Goal: Navigation & Orientation: Find specific page/section

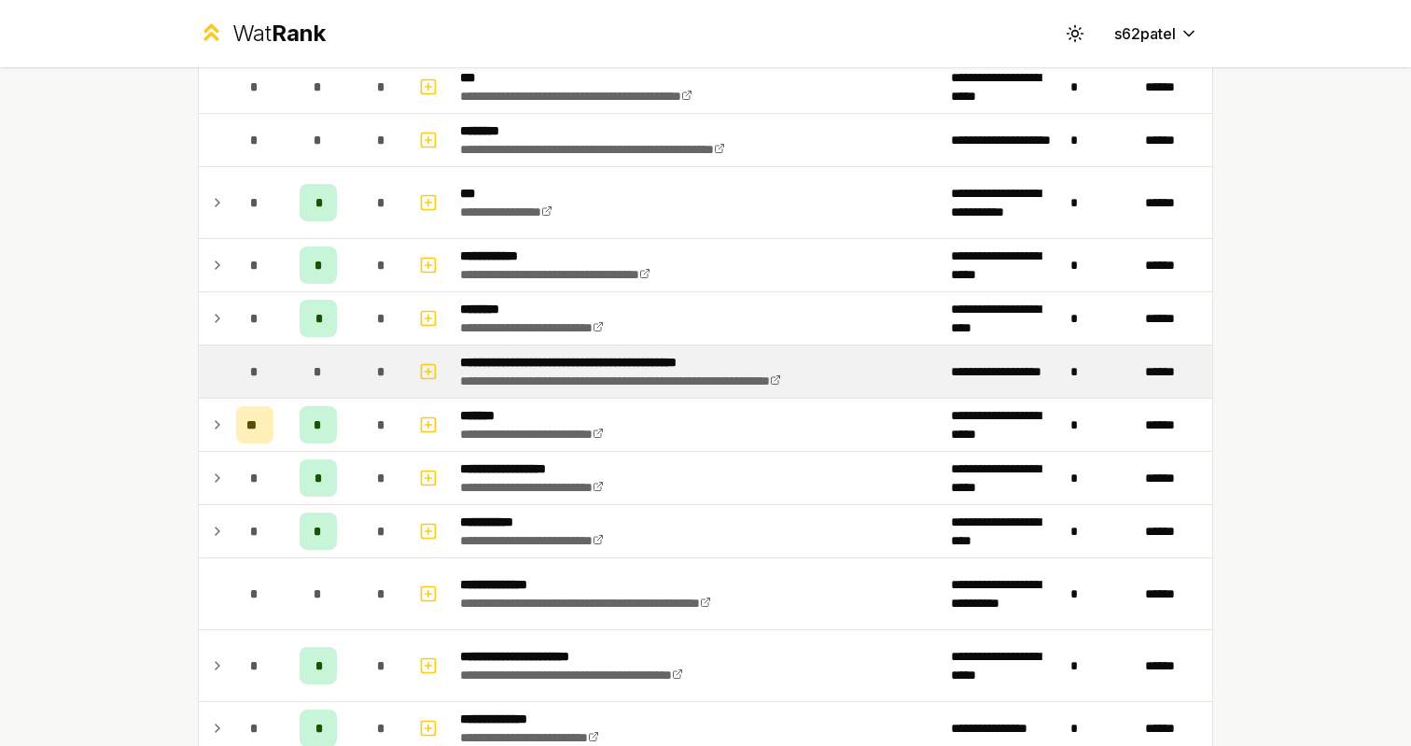
scroll to position [1138, 0]
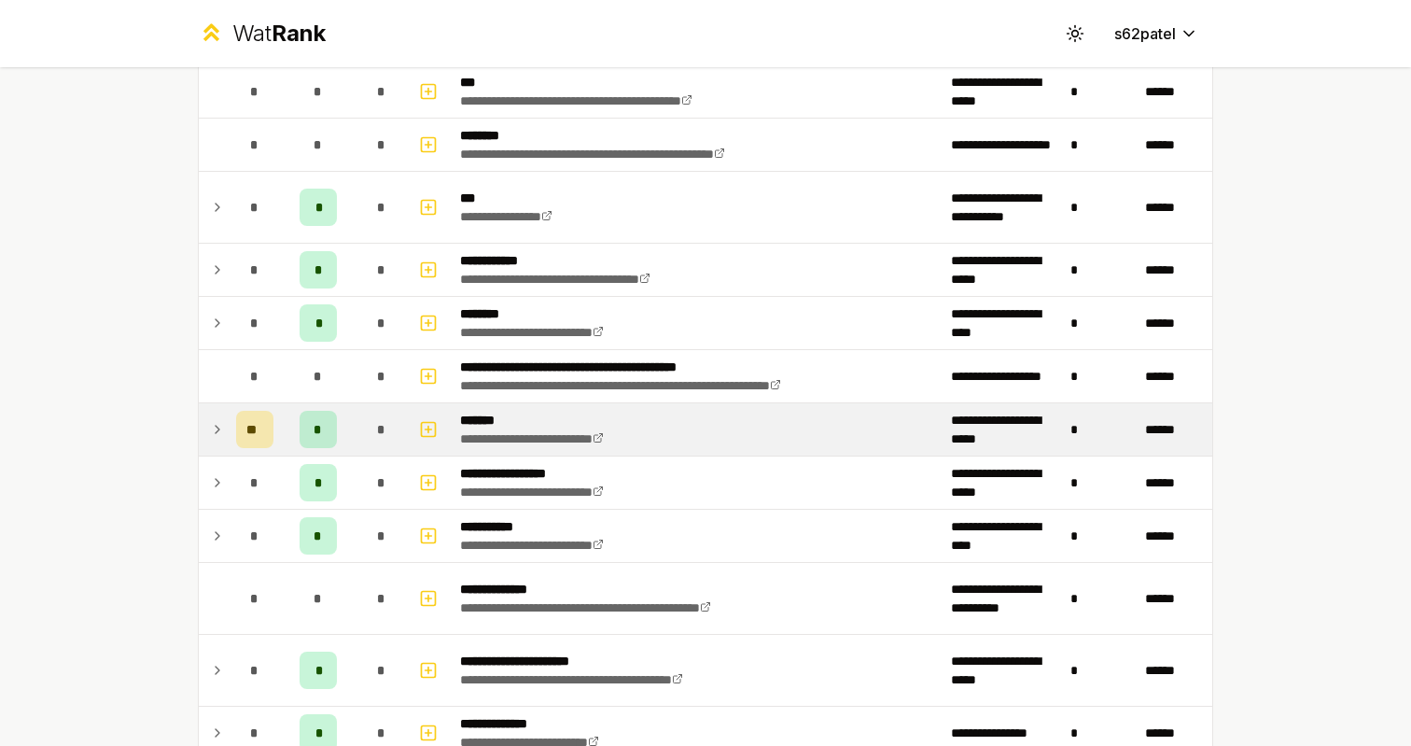
click at [218, 440] on icon at bounding box center [217, 429] width 15 height 22
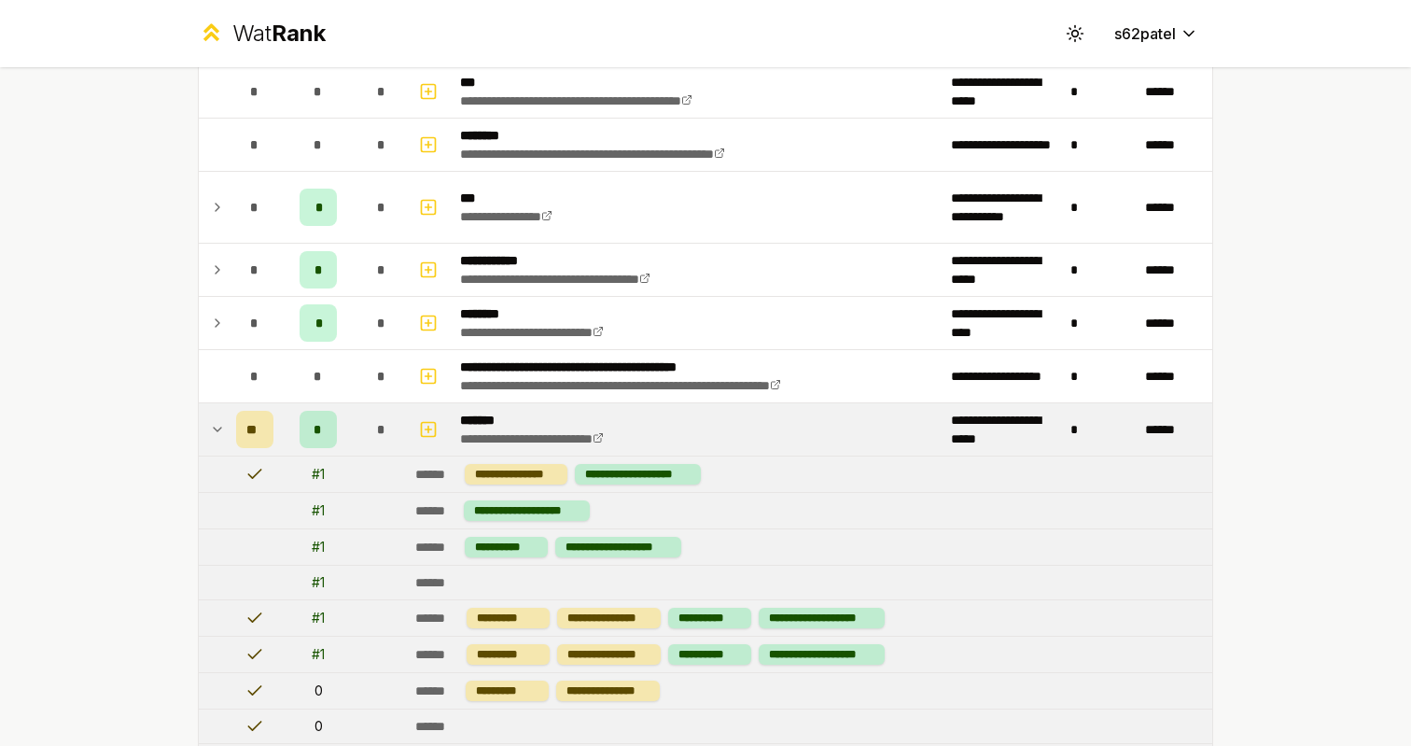
click at [218, 440] on icon at bounding box center [217, 429] width 15 height 22
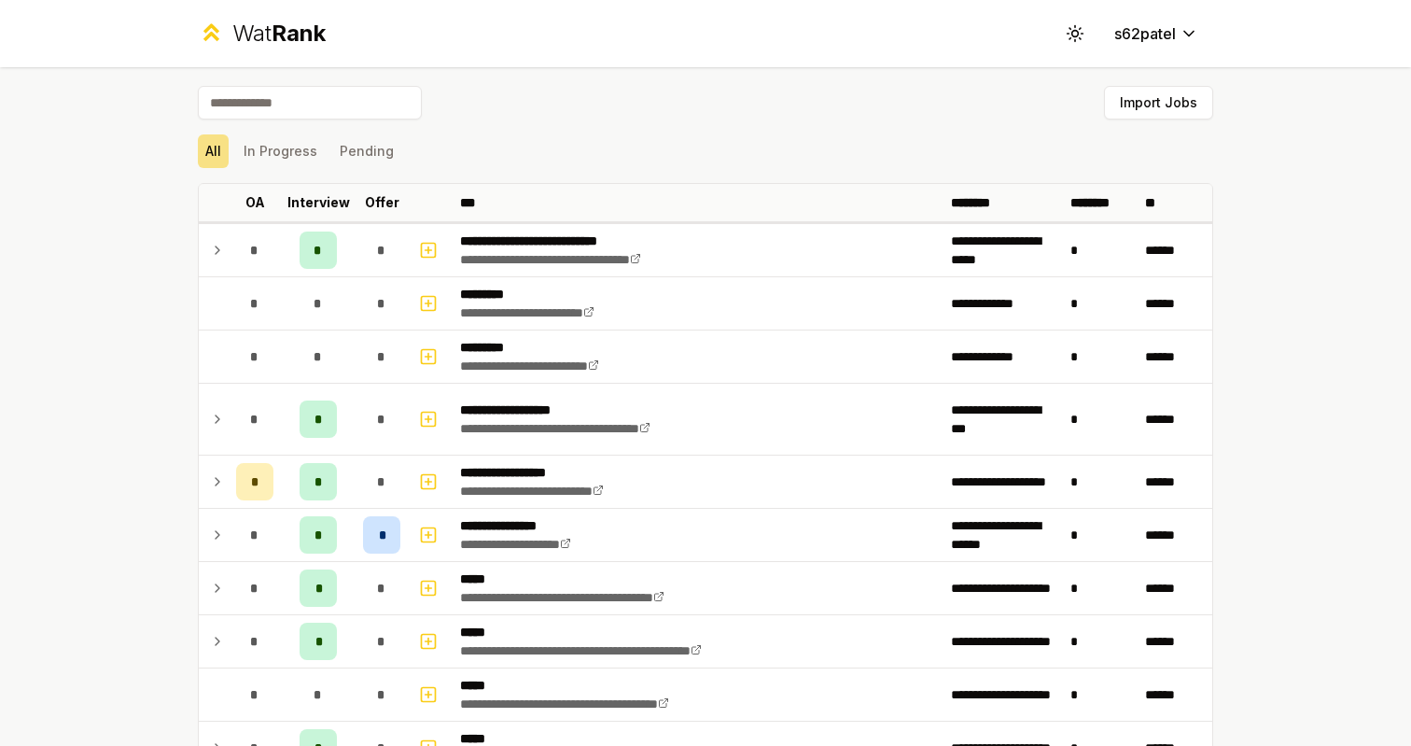
scroll to position [0, 0]
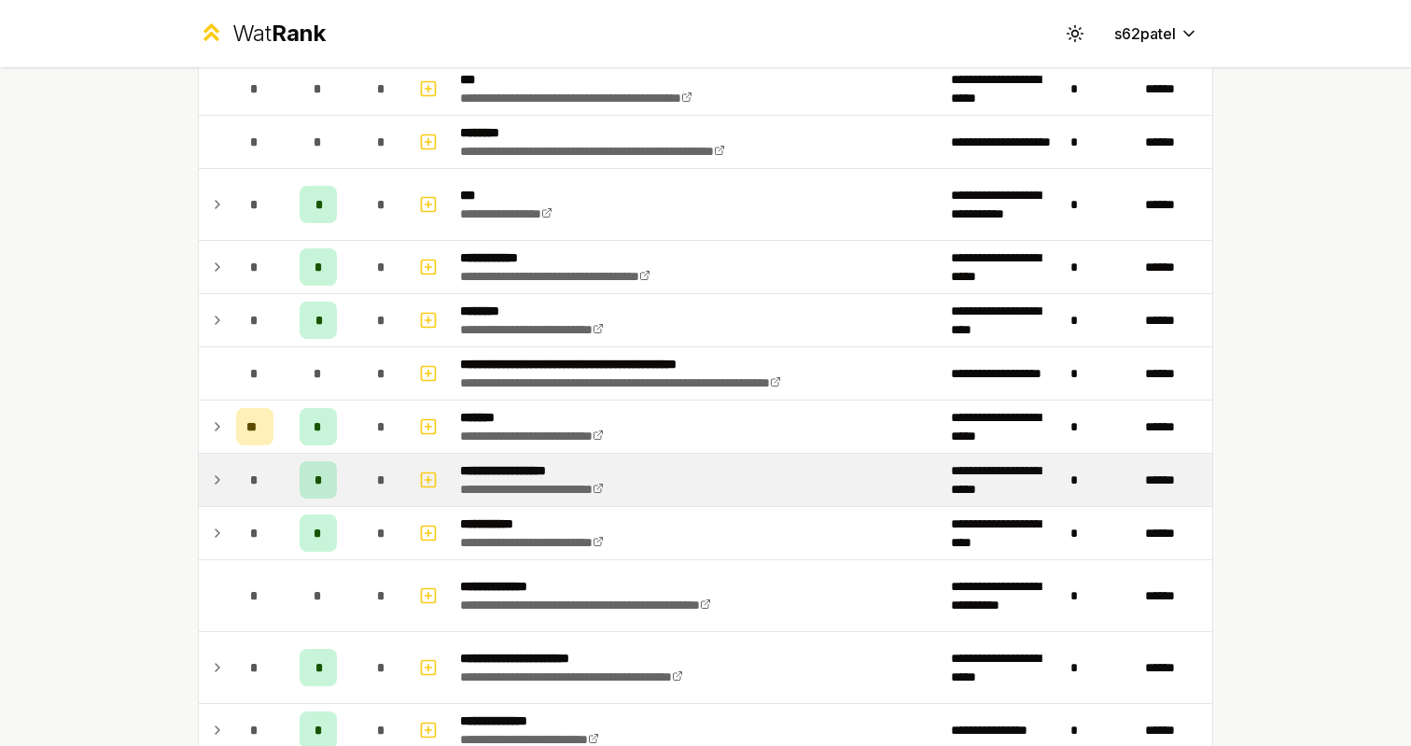
scroll to position [1141, 0]
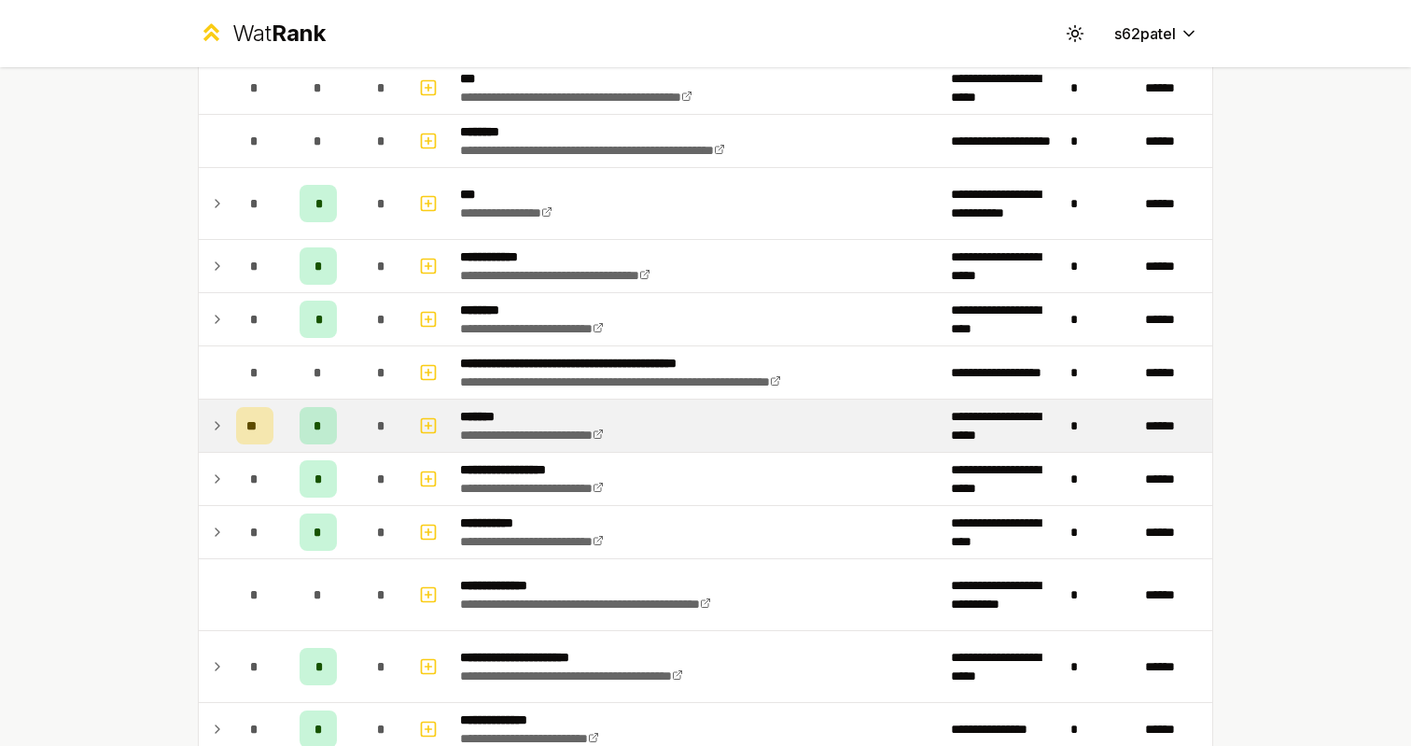
click at [228, 427] on td at bounding box center [214, 425] width 30 height 52
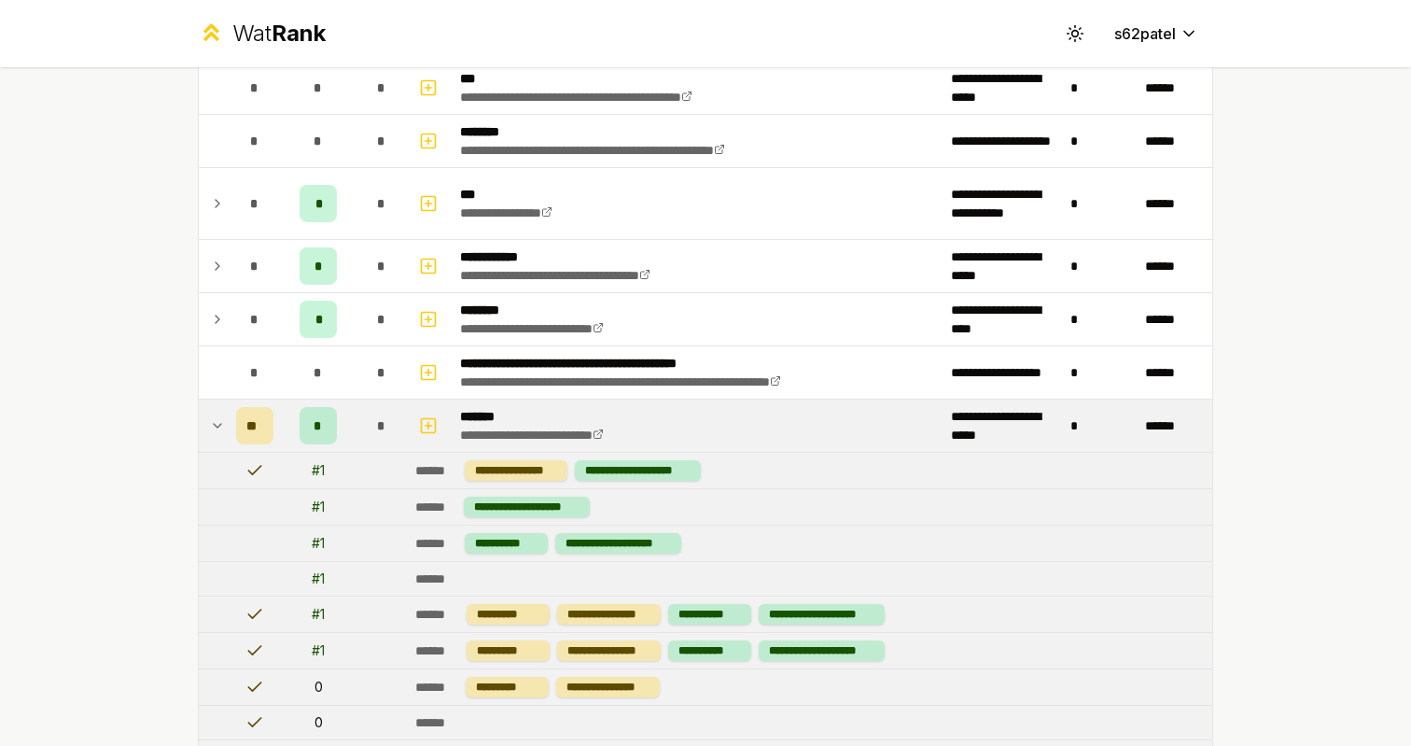
click at [228, 427] on td at bounding box center [214, 425] width 30 height 52
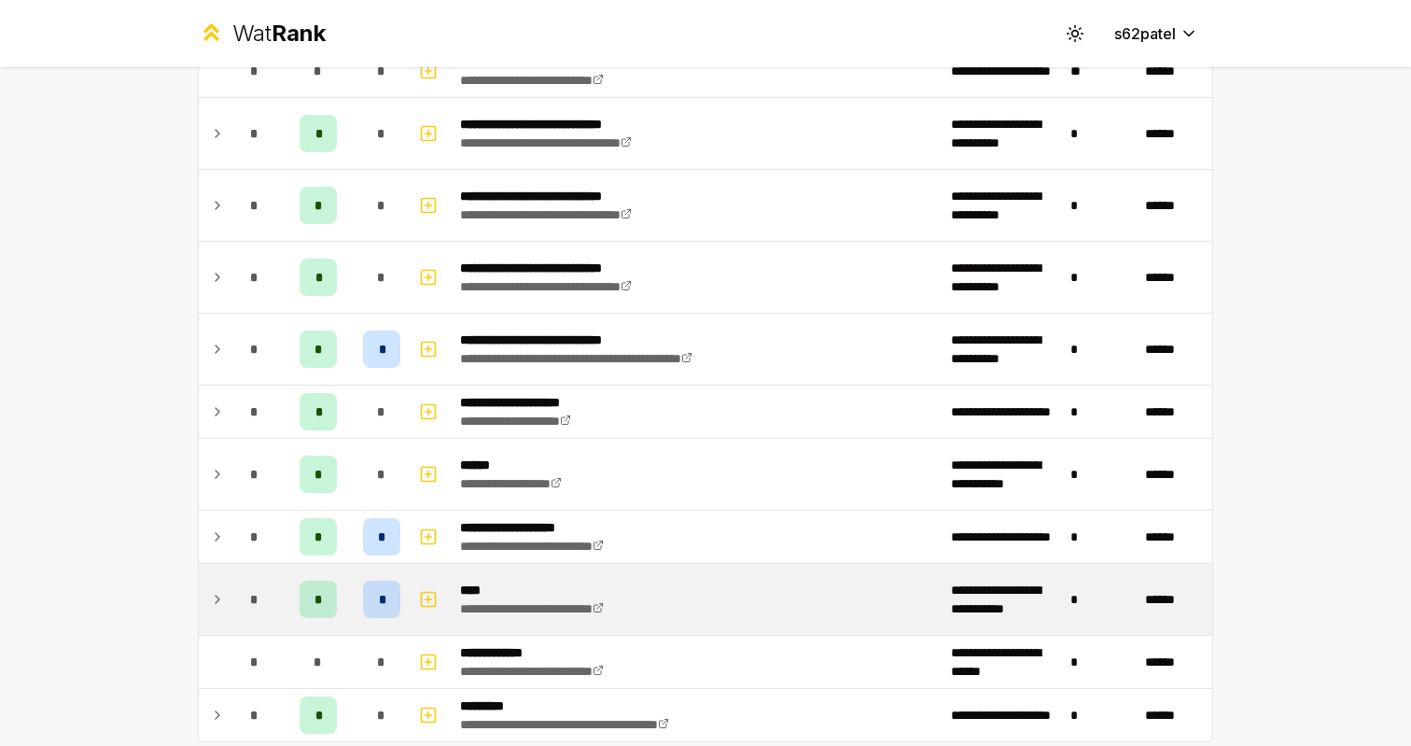
scroll to position [2018, 0]
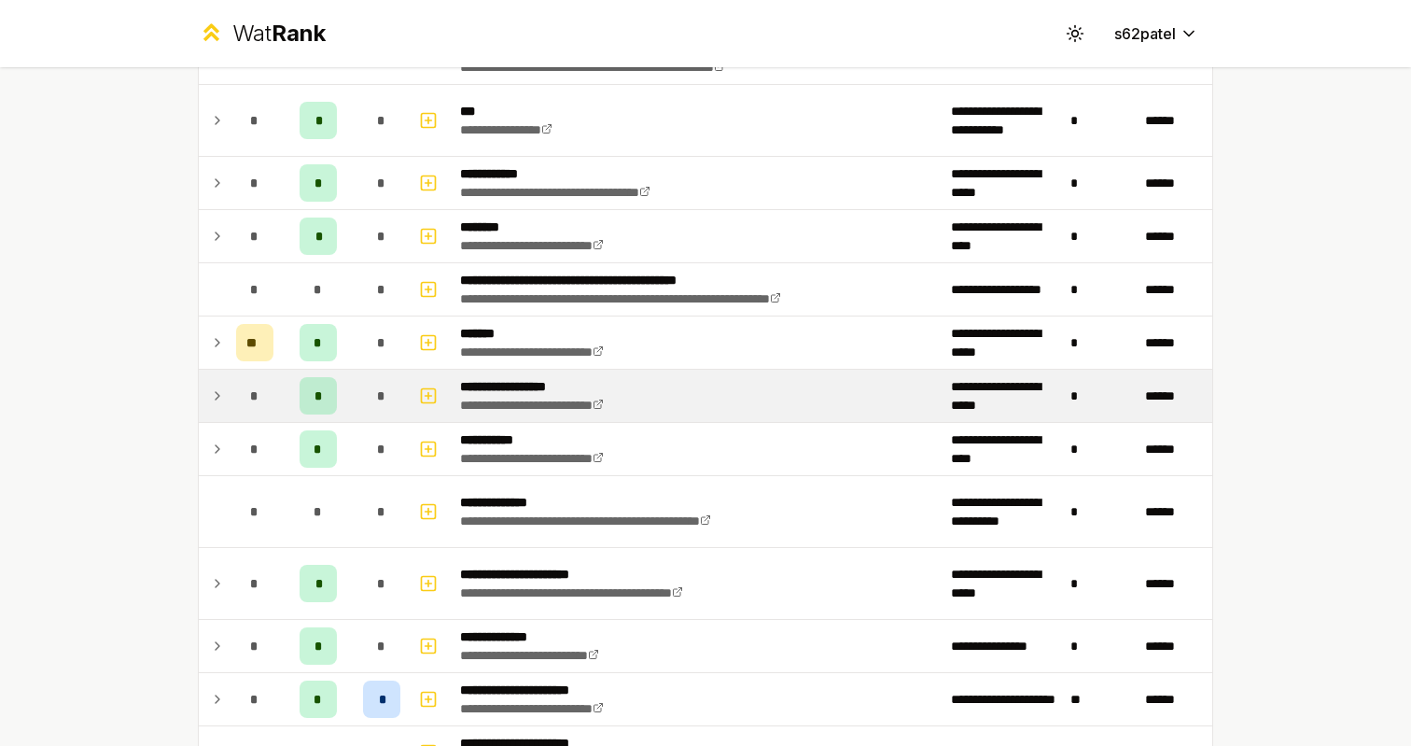
scroll to position [1252, 0]
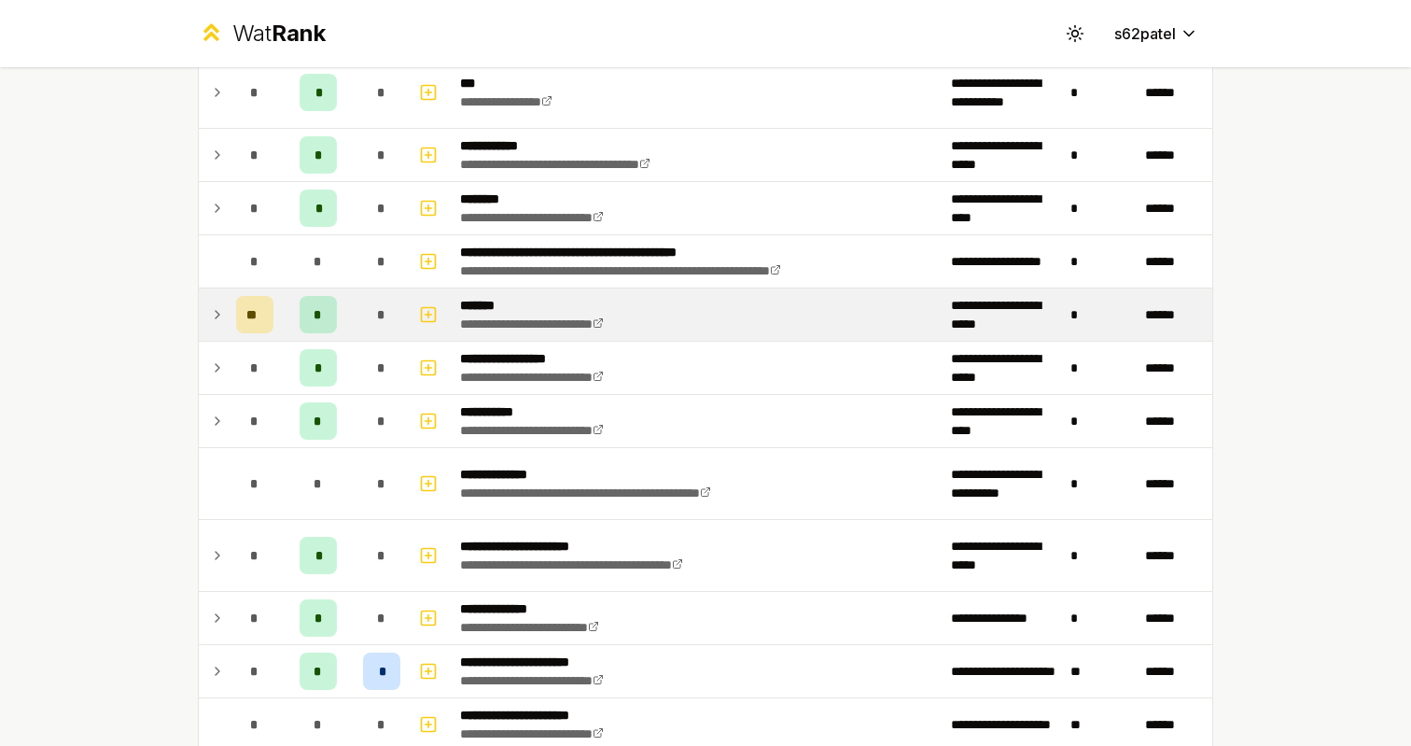
click at [216, 319] on icon at bounding box center [217, 314] width 15 height 22
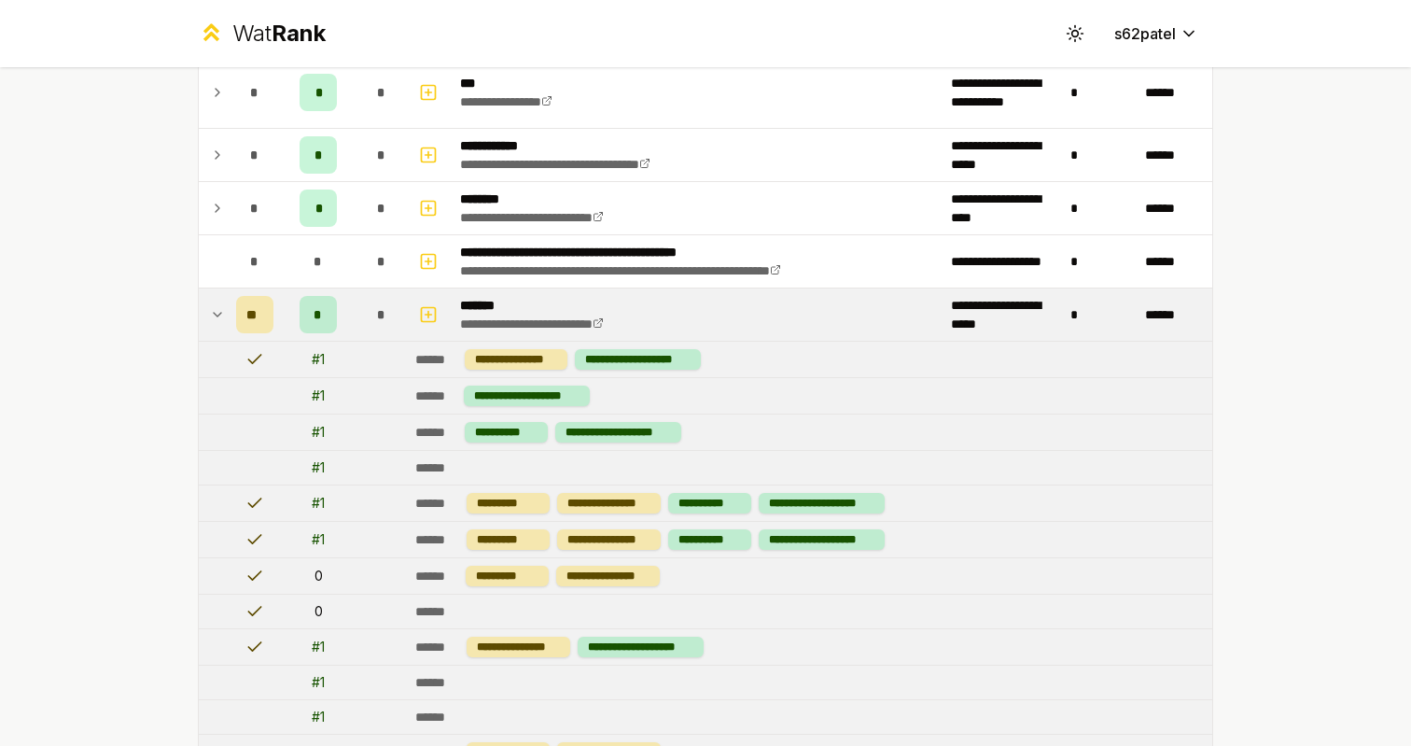
click at [216, 319] on icon at bounding box center [217, 314] width 15 height 22
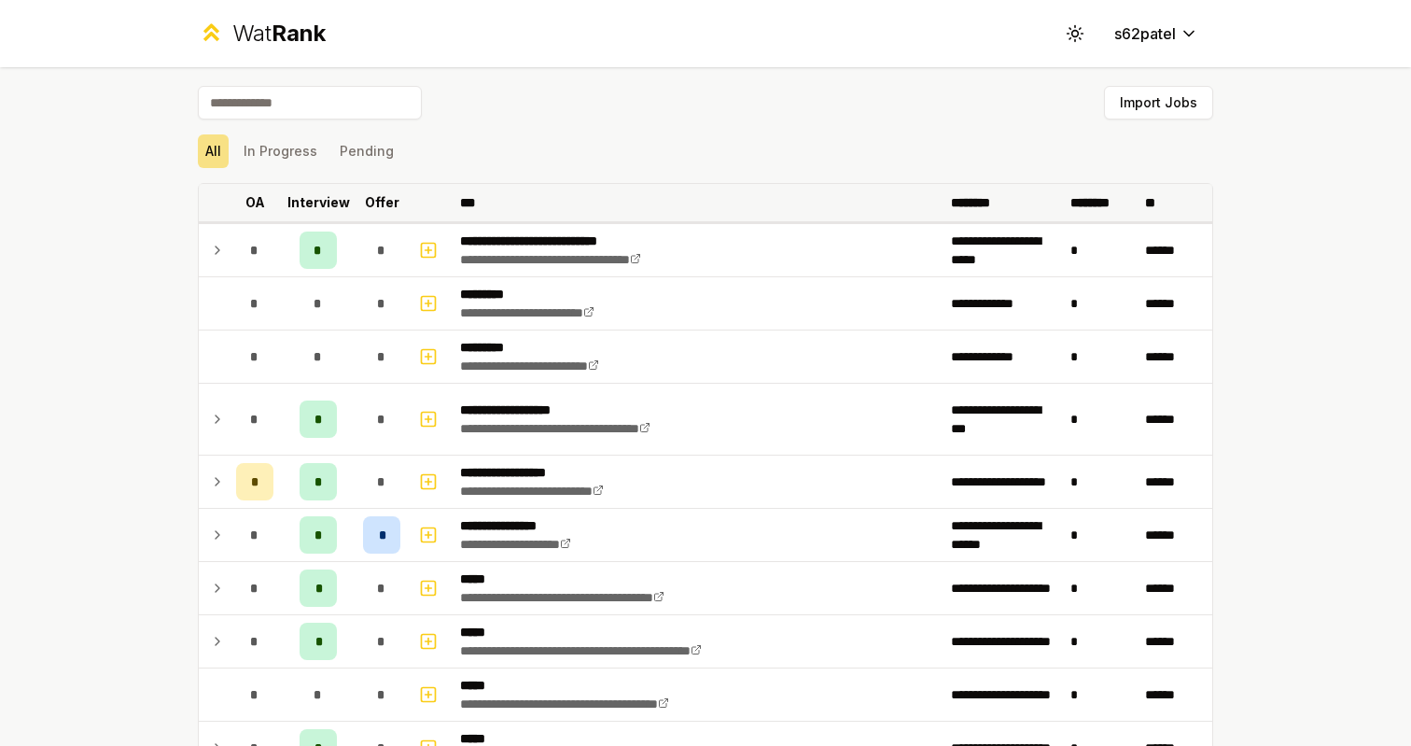
scroll to position [0, 0]
click at [1085, 44] on button "Toggle theme" at bounding box center [1075, 34] width 34 height 34
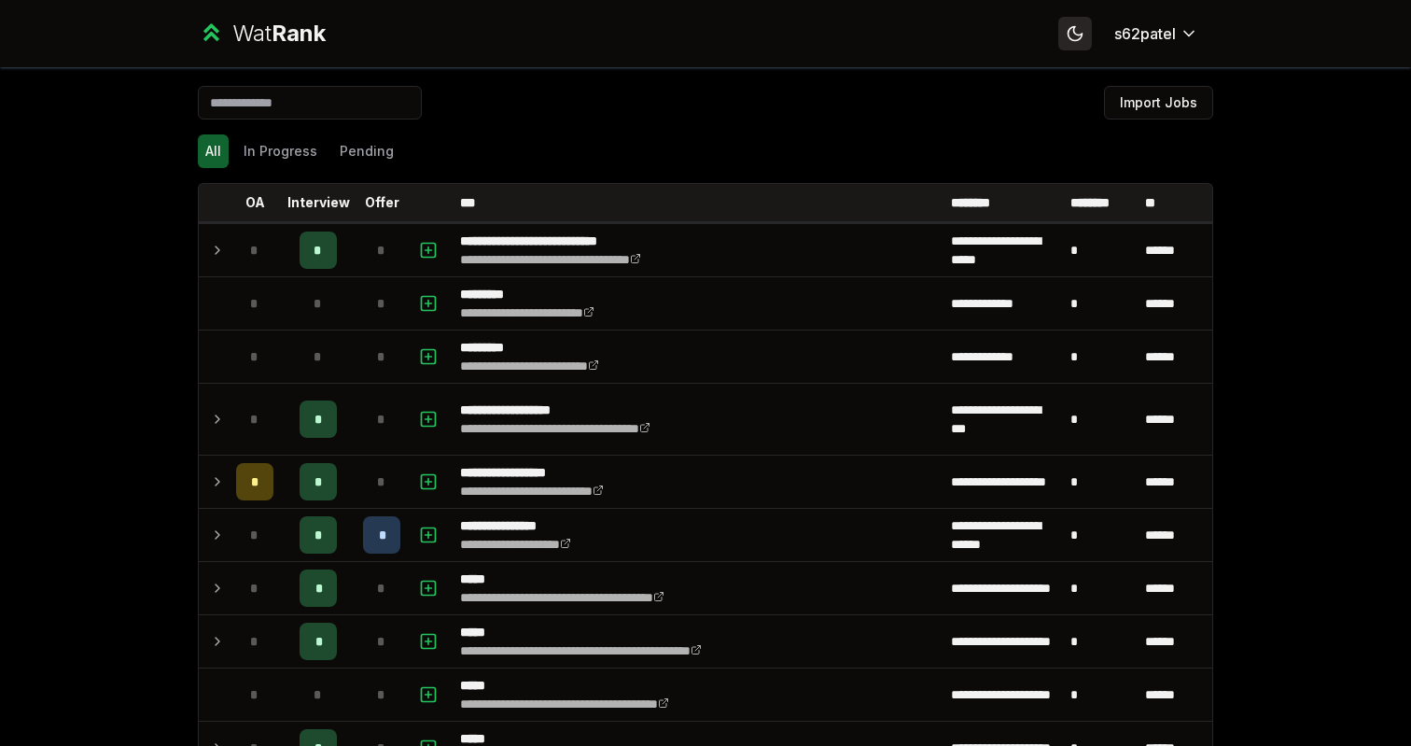
click at [1085, 44] on button "Toggle theme" at bounding box center [1075, 34] width 34 height 34
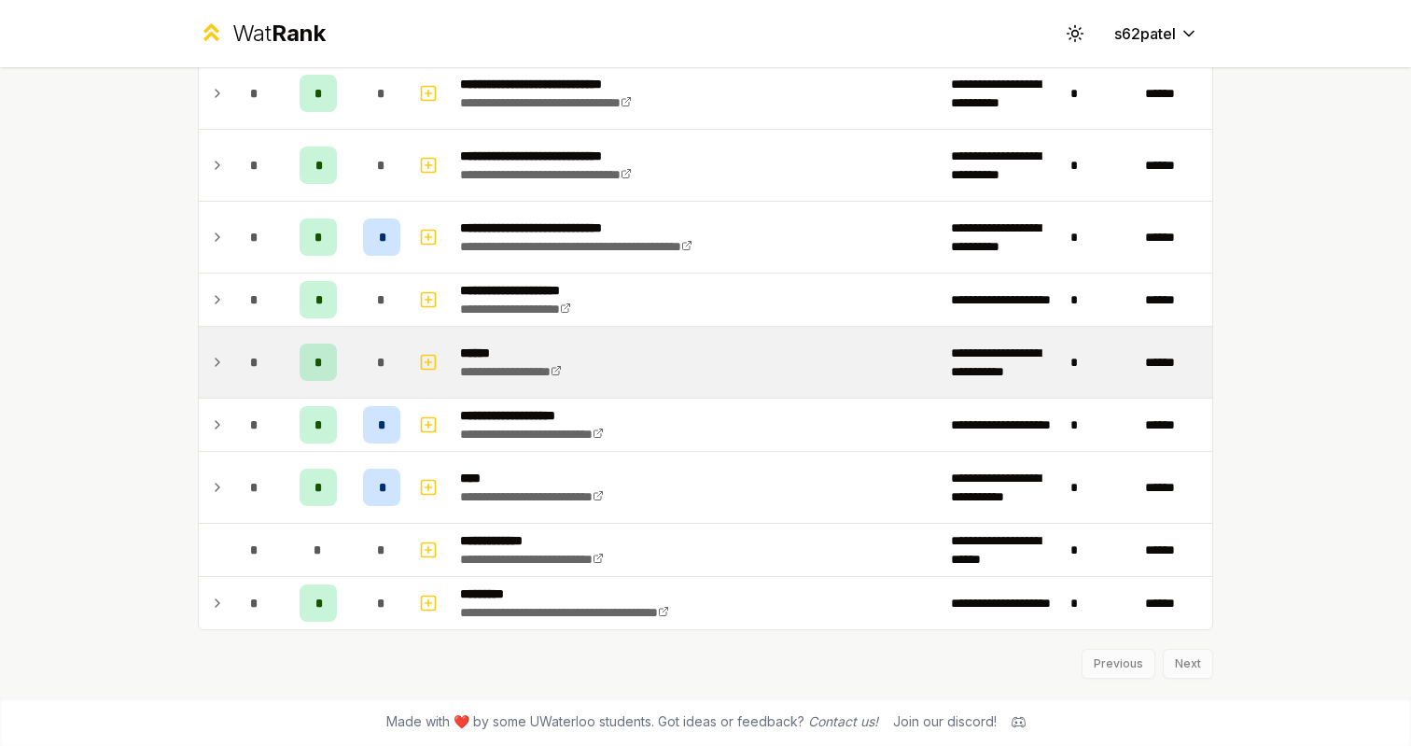
scroll to position [2020, 0]
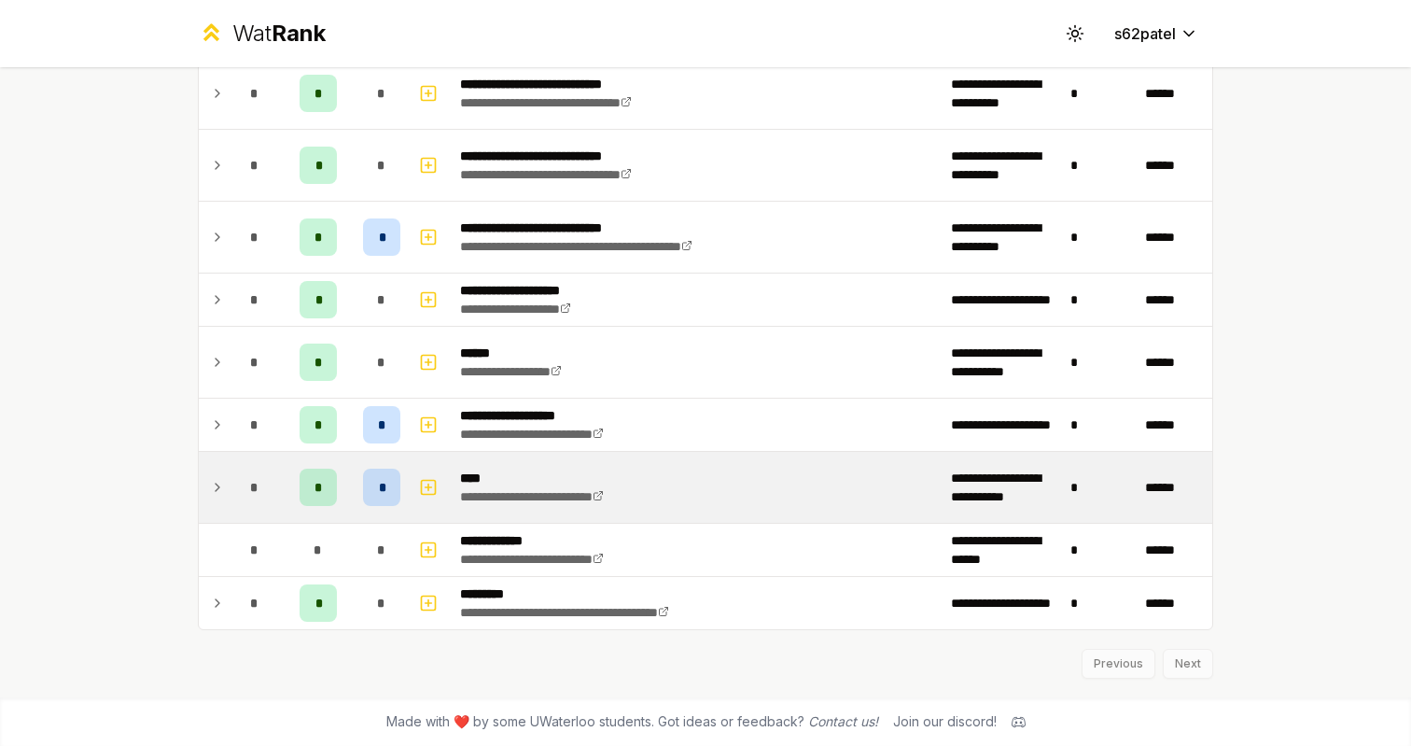
scroll to position [2018, 0]
